Goal: Task Accomplishment & Management: Use online tool/utility

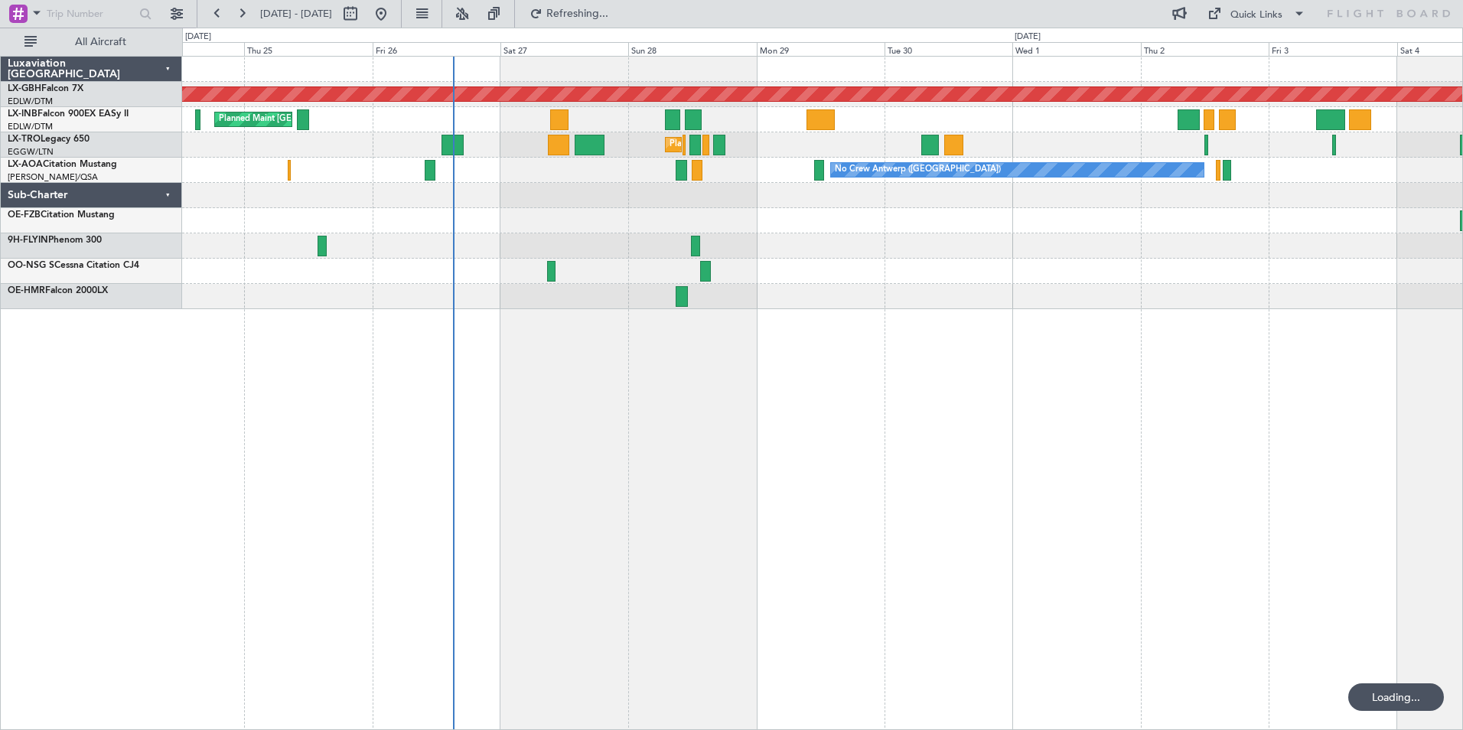
click at [85, 241] on link "9H-FLYIN Phenom 300" at bounding box center [55, 240] width 94 height 9
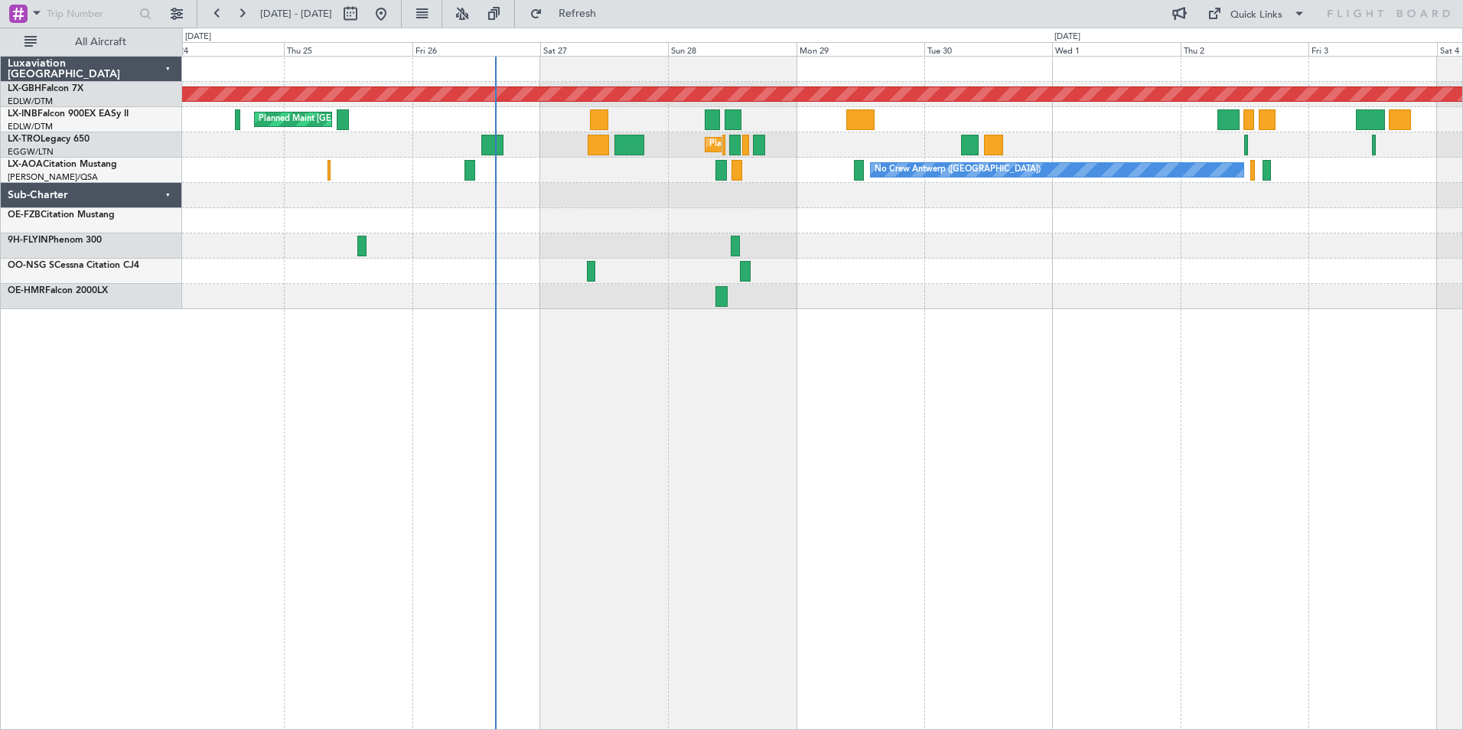
click at [875, 343] on div "Planned Maint Nurnberg Planned Maint [GEOGRAPHIC_DATA] ([GEOGRAPHIC_DATA]) Plan…" at bounding box center [822, 393] width 1281 height 674
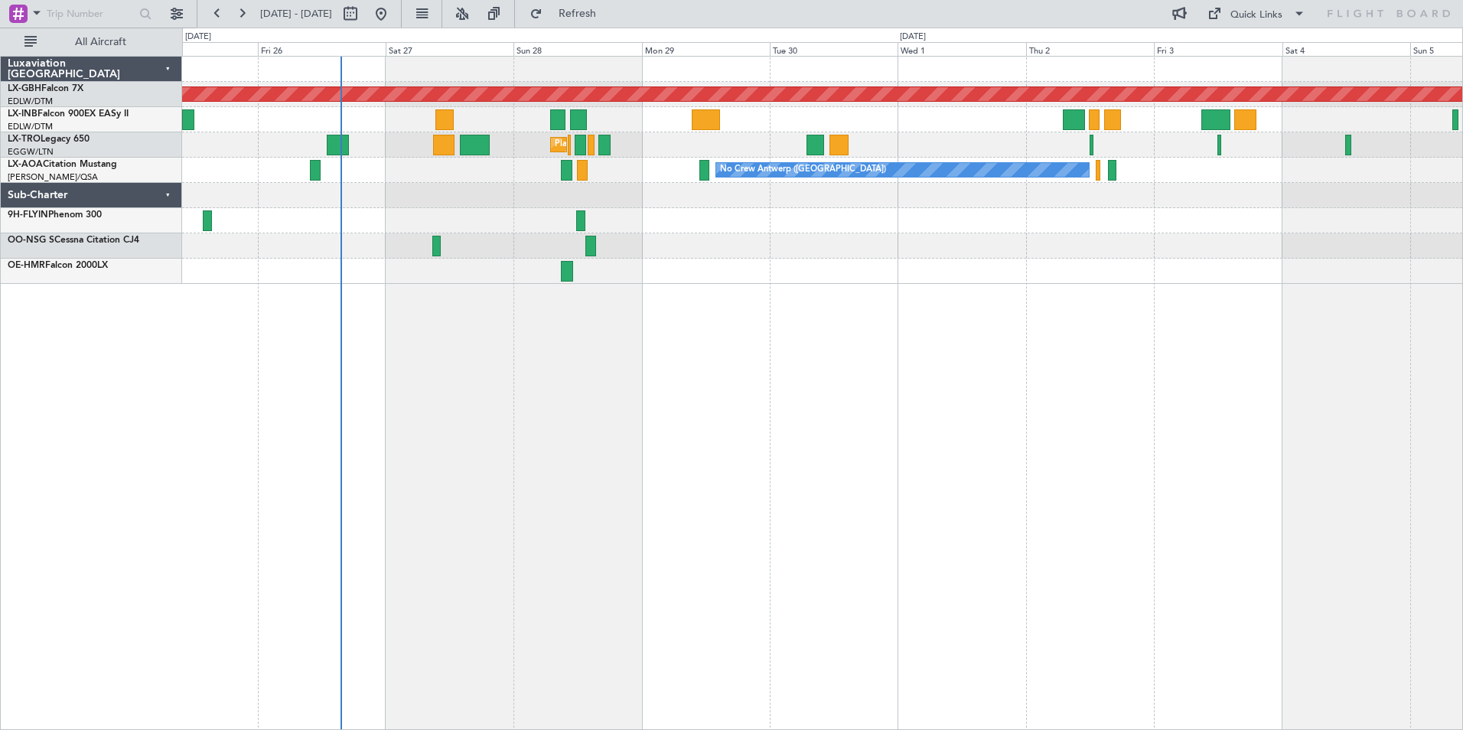
click at [546, 361] on div "Planned Maint Nurnberg Planned Maint [GEOGRAPHIC_DATA] ([GEOGRAPHIC_DATA]) Plan…" at bounding box center [822, 393] width 1281 height 674
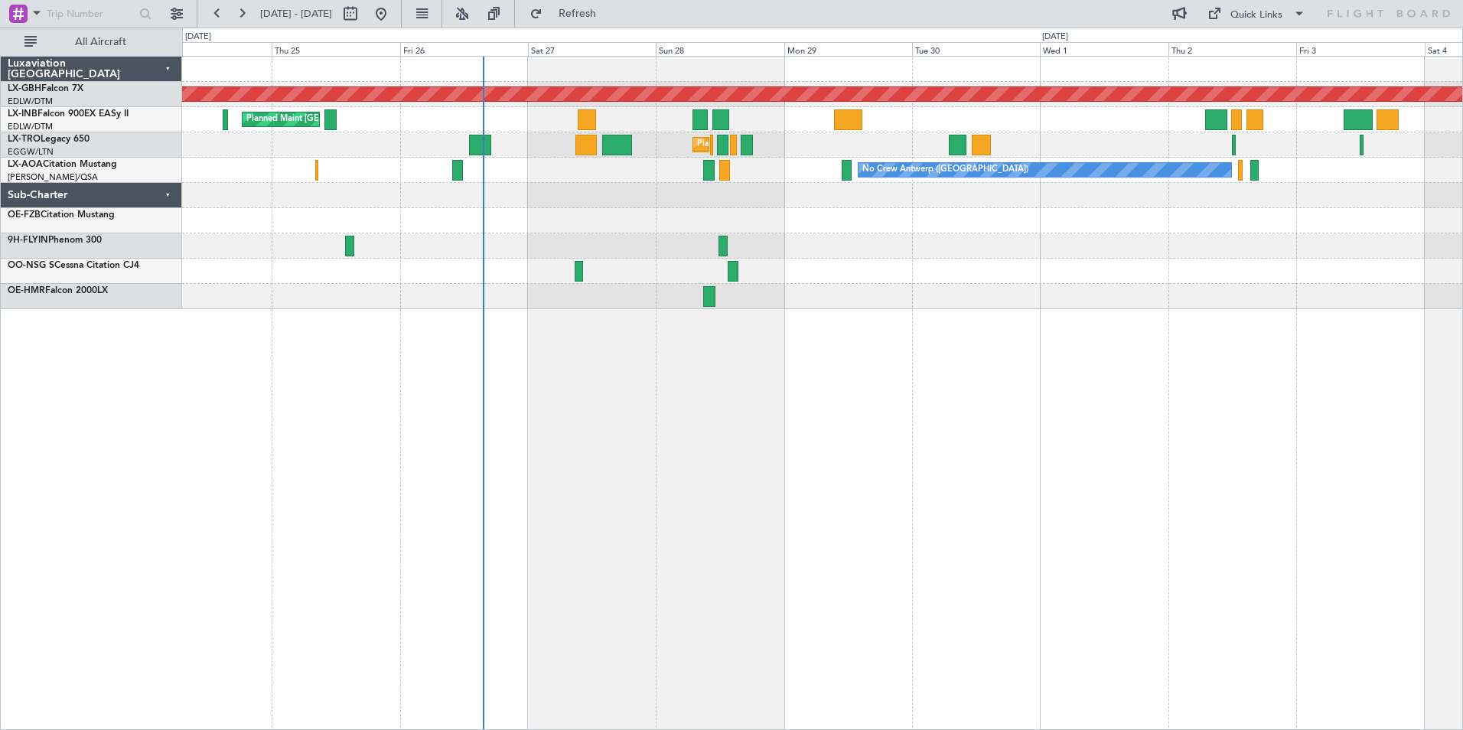
click at [637, 219] on div "Planned Maint Nurnberg Planned Maint [GEOGRAPHIC_DATA] ([GEOGRAPHIC_DATA]) Plan…" at bounding box center [822, 183] width 1281 height 253
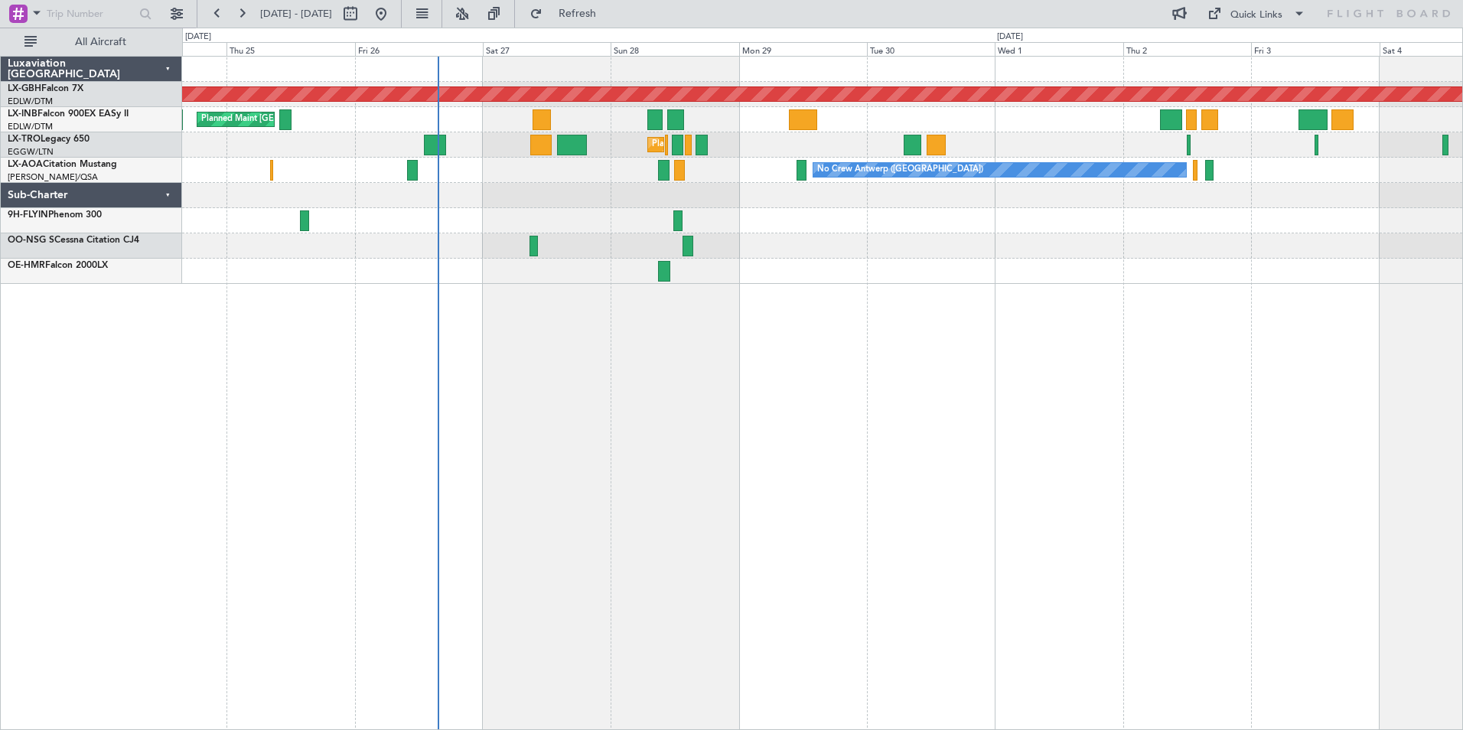
click at [607, 505] on div "Planned Maint Nurnberg Planned Maint [GEOGRAPHIC_DATA] ([GEOGRAPHIC_DATA]) Plan…" at bounding box center [822, 393] width 1281 height 674
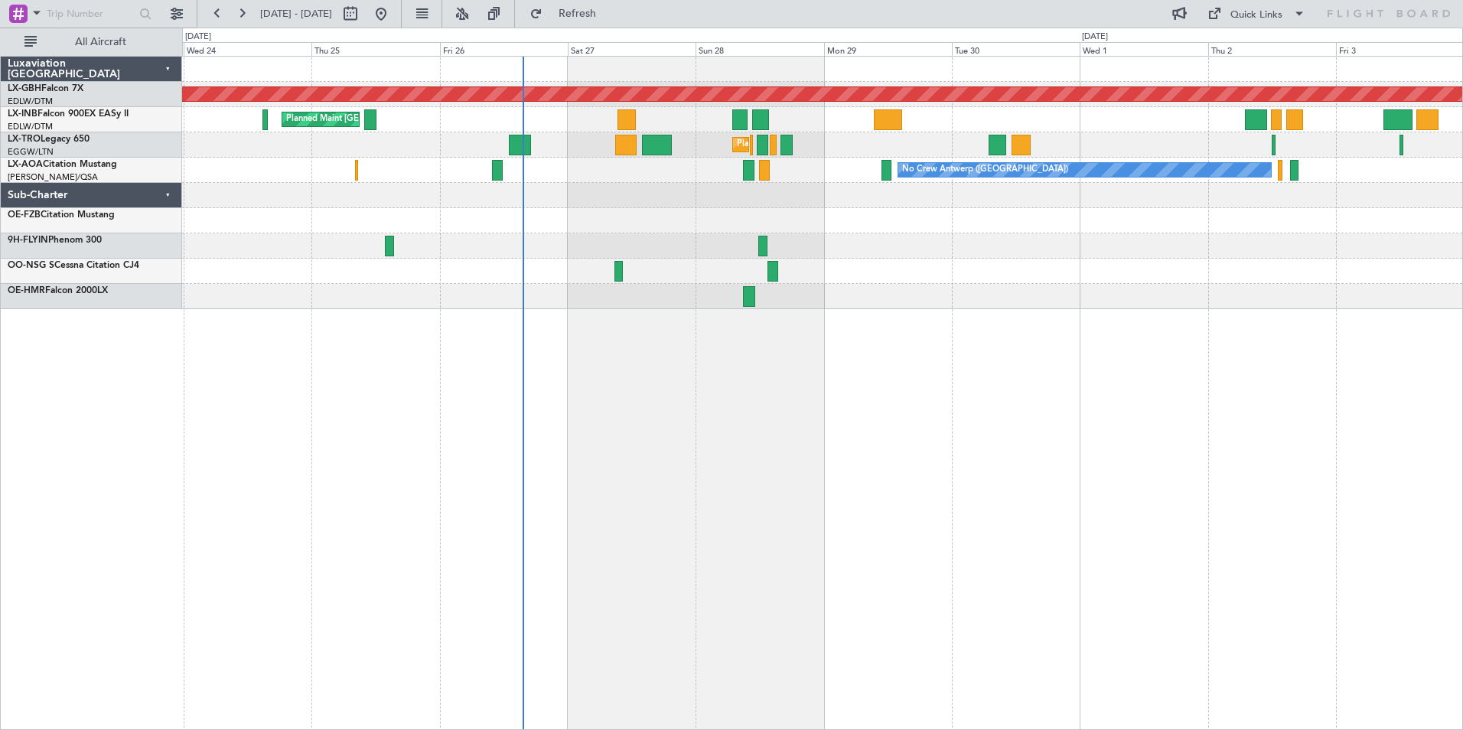
click at [633, 217] on div "Planned Maint Nurnberg Planned Maint [GEOGRAPHIC_DATA] ([GEOGRAPHIC_DATA]) Plan…" at bounding box center [822, 183] width 1281 height 253
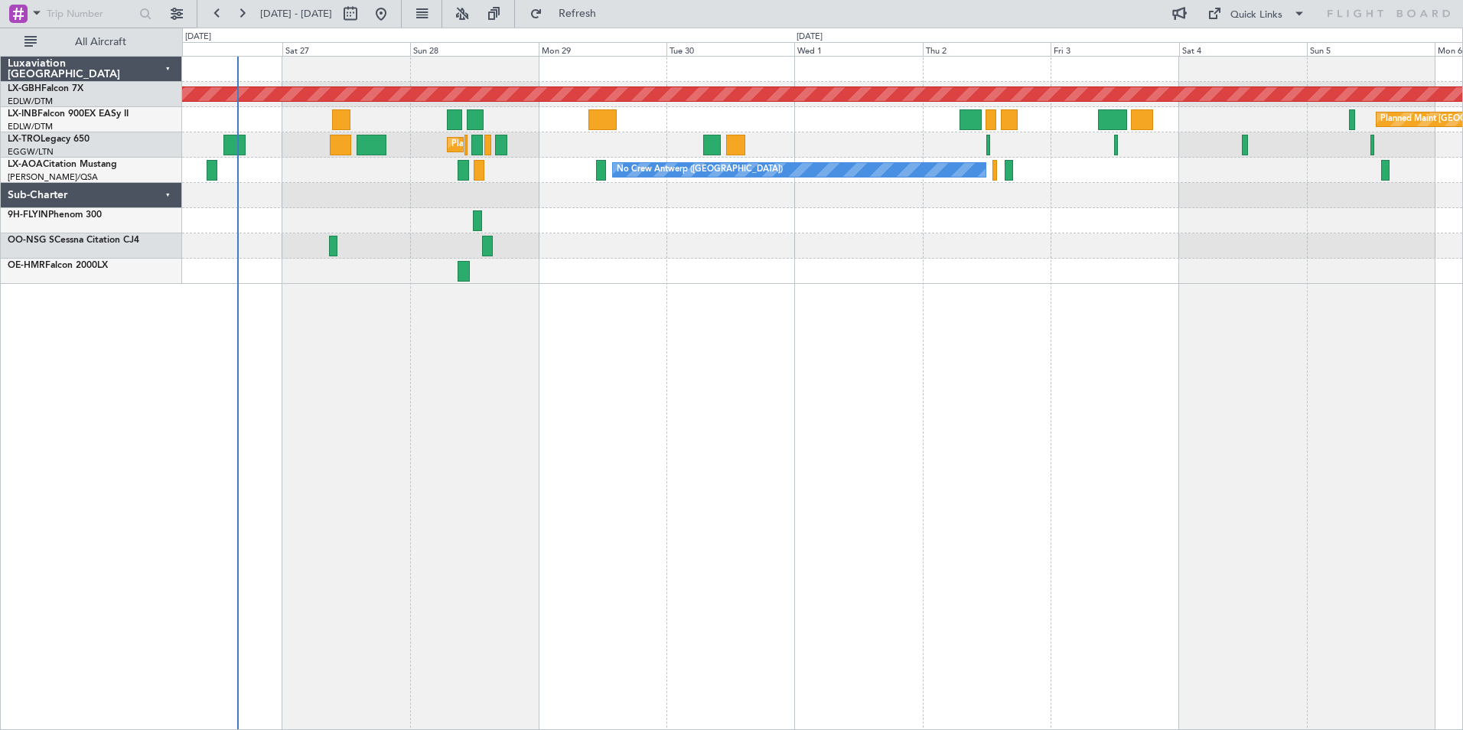
click at [798, 384] on div "Planned Maint Nurnberg Planned Maint [GEOGRAPHIC_DATA] ([GEOGRAPHIC_DATA]) Plan…" at bounding box center [822, 393] width 1281 height 674
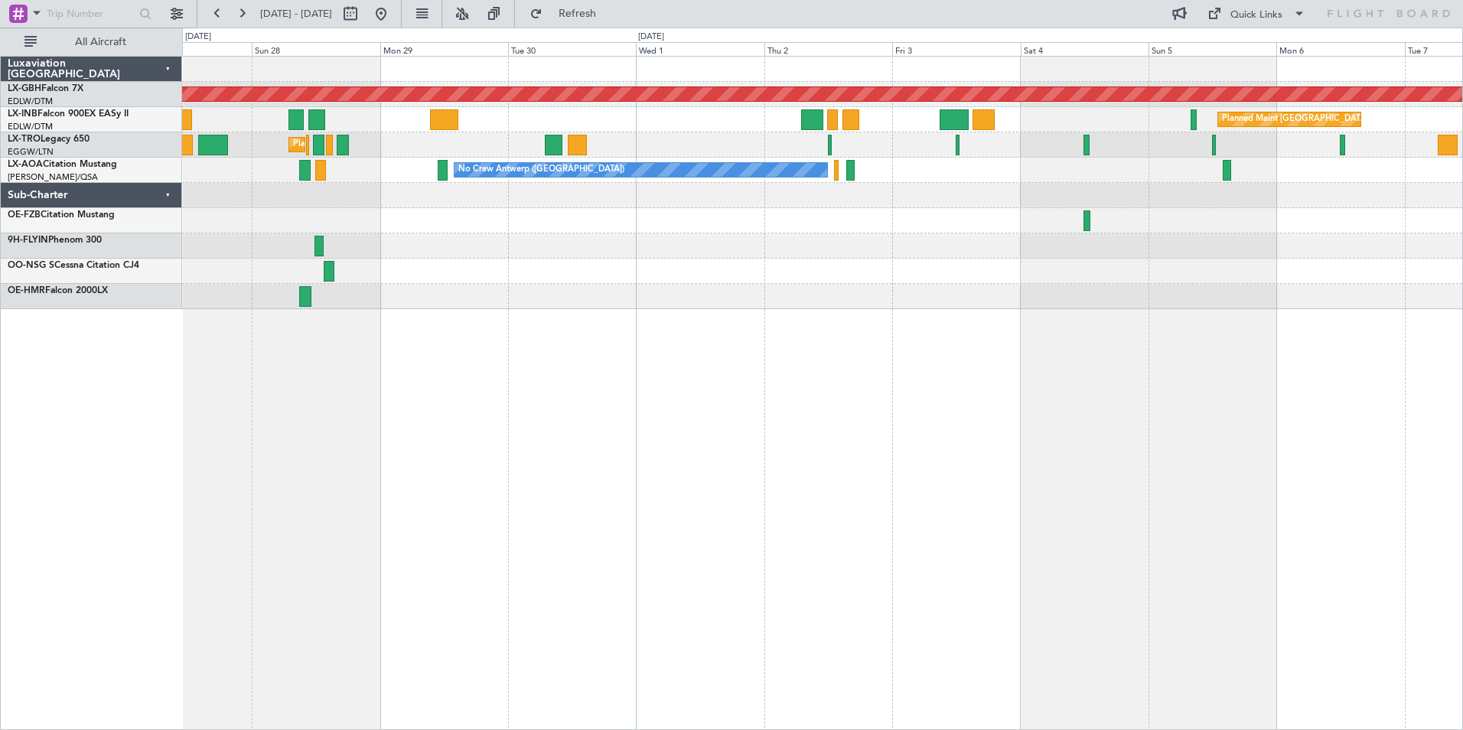
click at [687, 338] on div "Planned Maint Nurnberg Planned Maint [GEOGRAPHIC_DATA] ([GEOGRAPHIC_DATA]) Plan…" at bounding box center [822, 393] width 1281 height 674
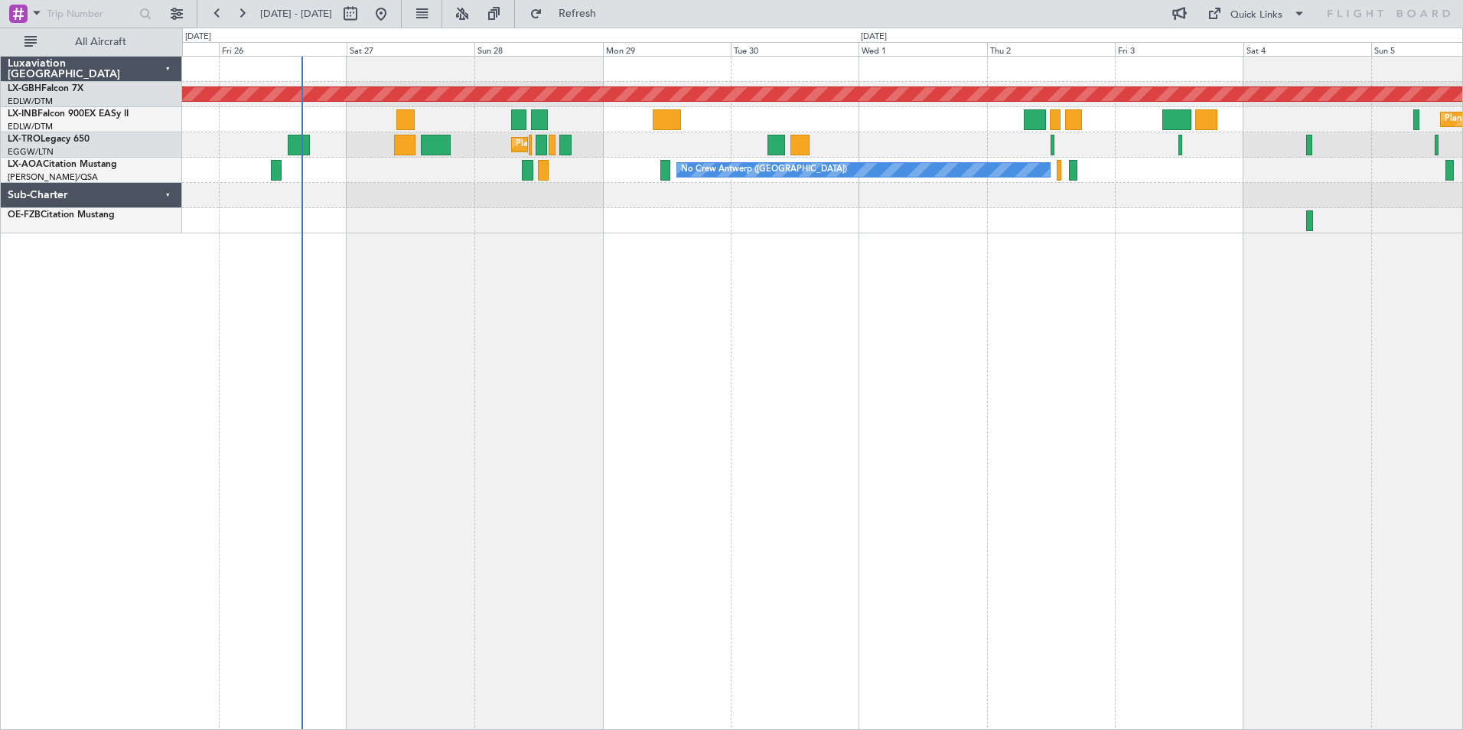
click at [1183, 311] on div "Planned Maint Nurnberg Planned Maint [GEOGRAPHIC_DATA] ([GEOGRAPHIC_DATA]) Plan…" at bounding box center [822, 393] width 1281 height 674
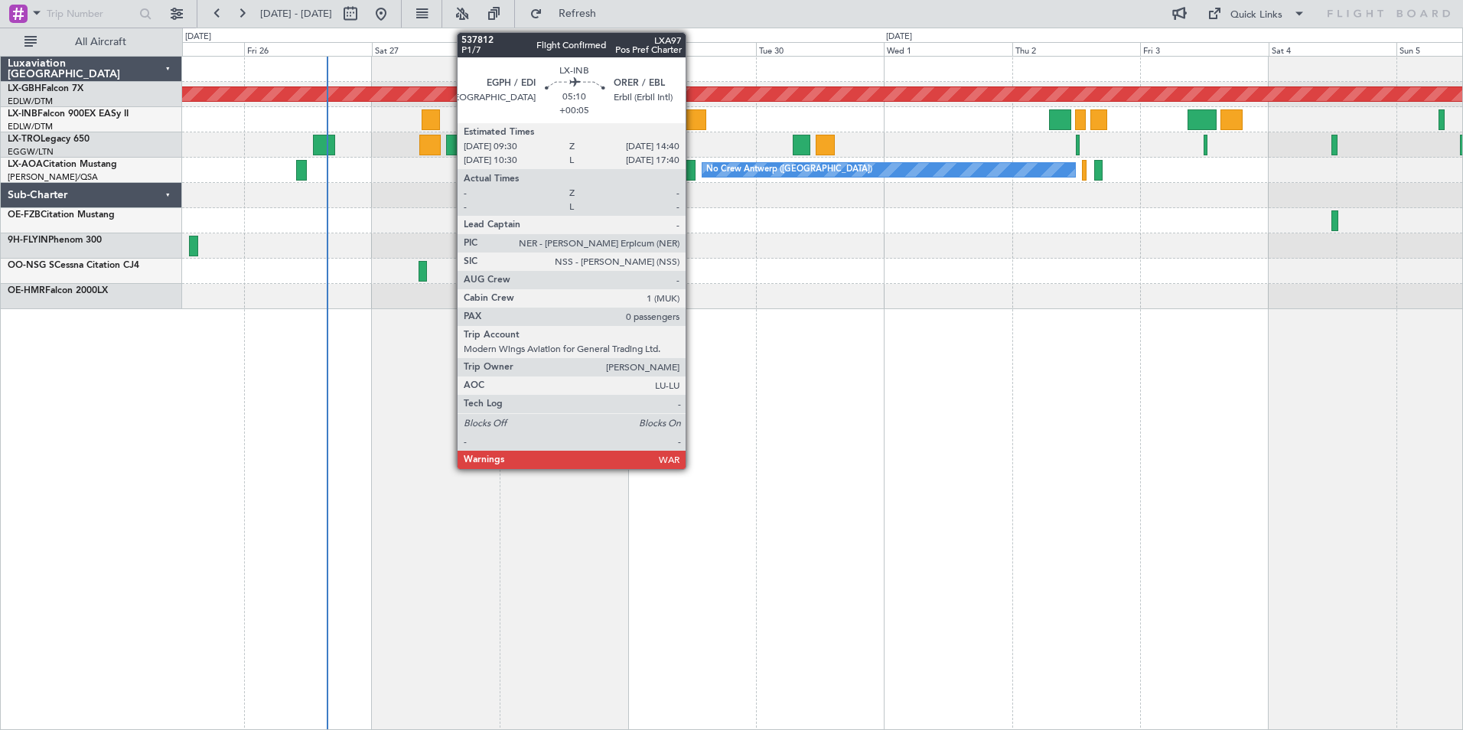
click at [693, 129] on div at bounding box center [692, 119] width 28 height 21
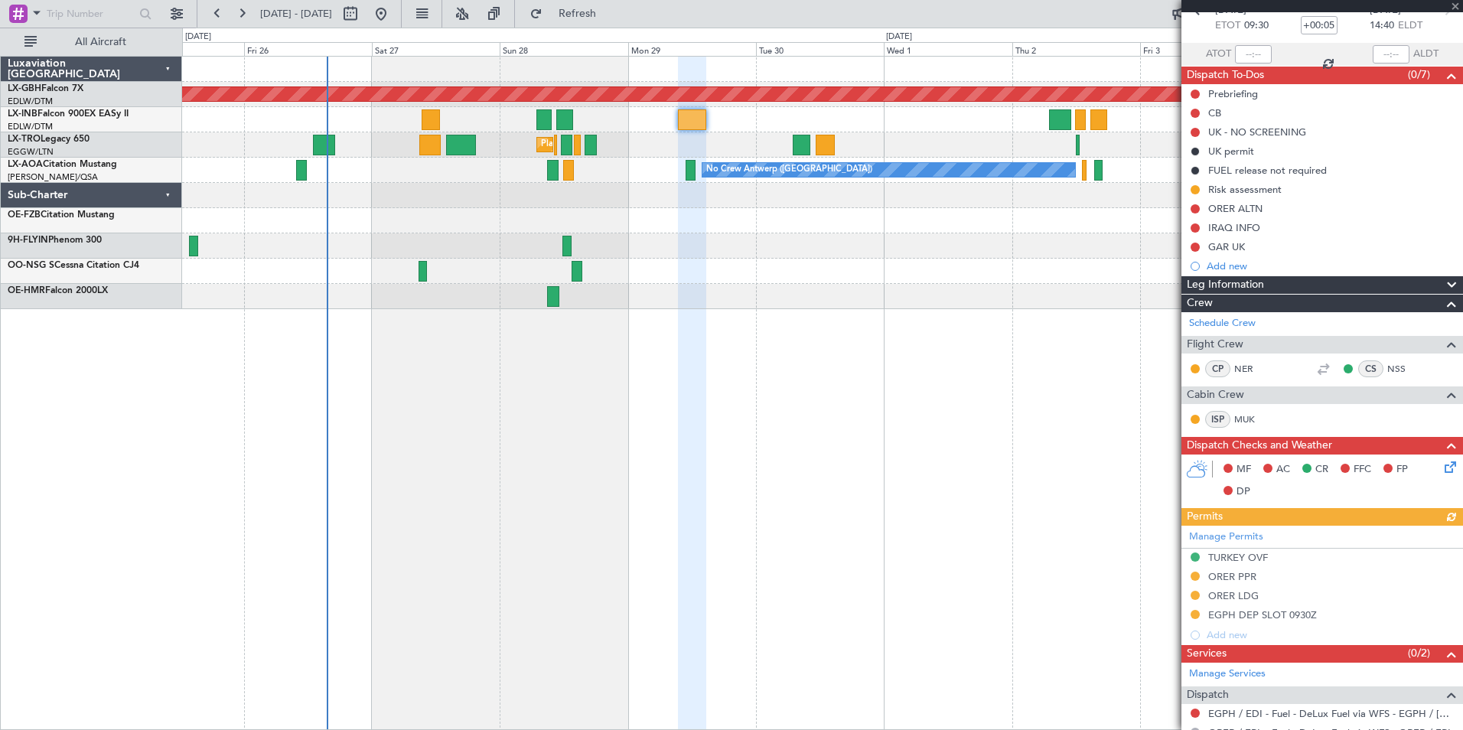
scroll to position [177, 0]
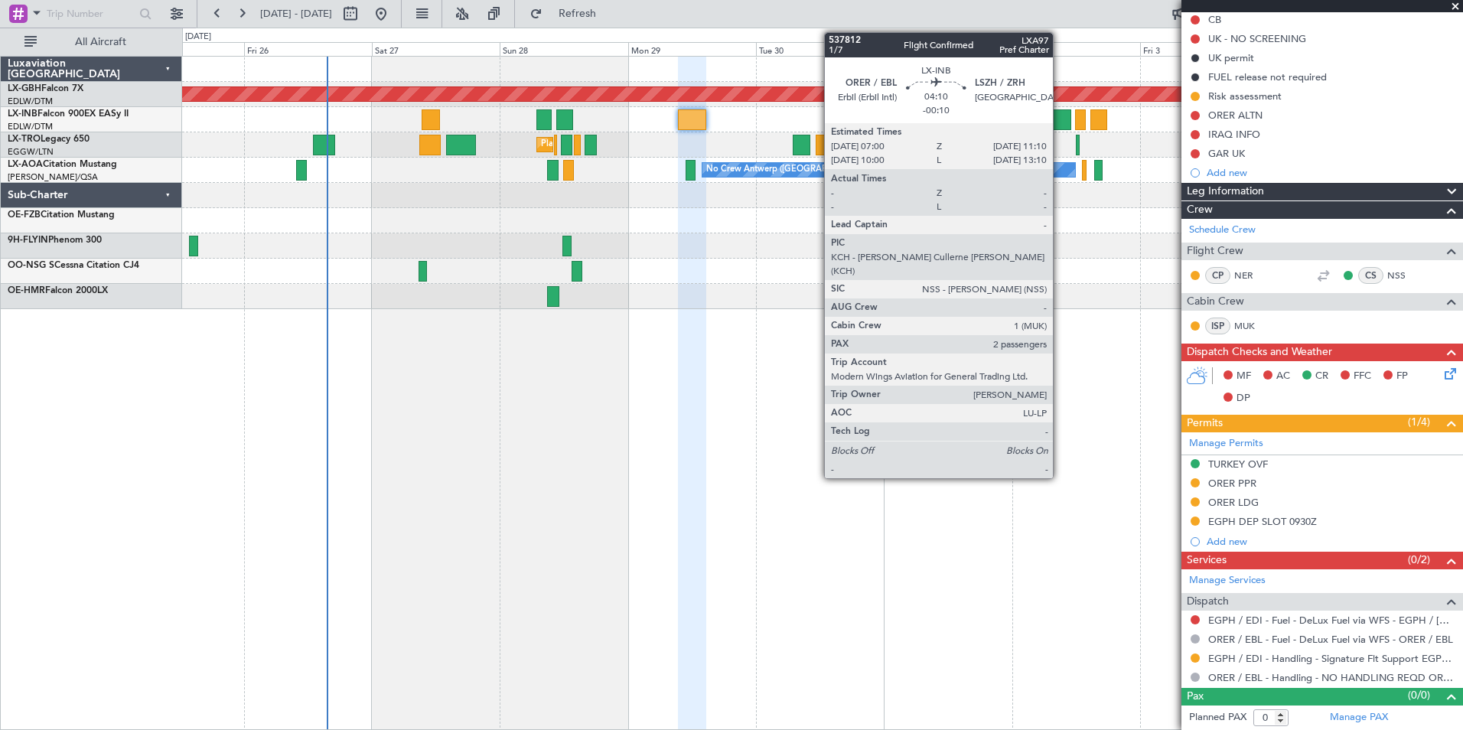
click at [1060, 128] on div at bounding box center [1060, 119] width 23 height 21
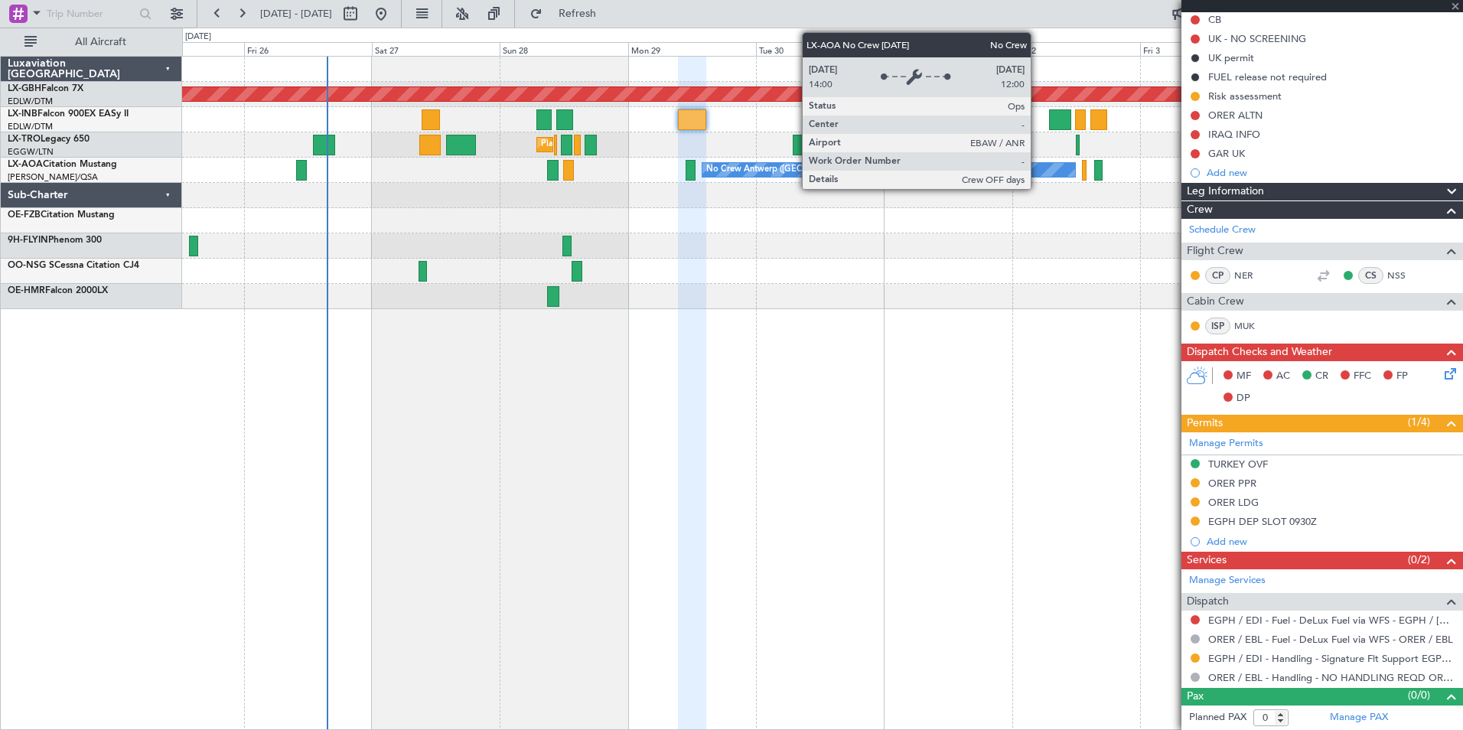
type input "-00:10"
type input "2"
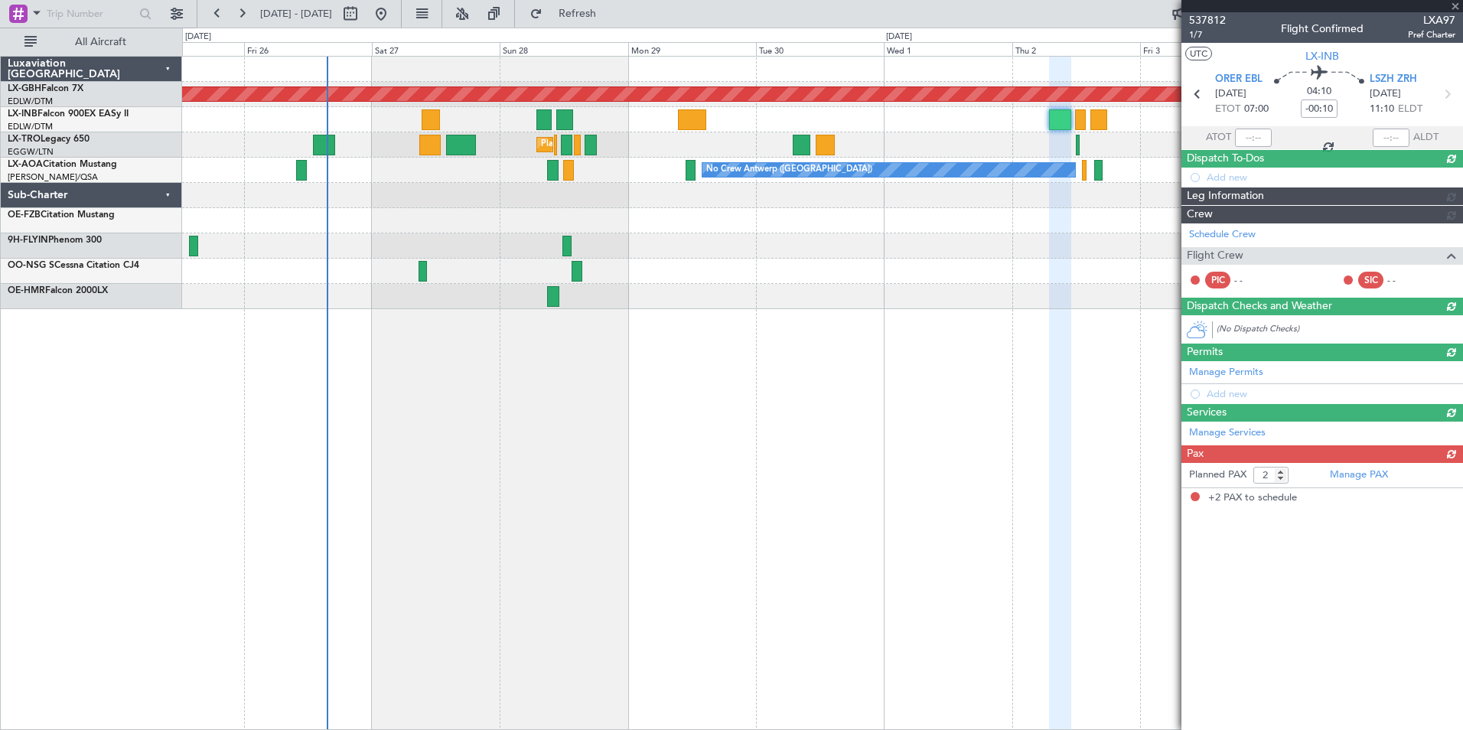
scroll to position [0, 0]
